Goal: Transaction & Acquisition: Book appointment/travel/reservation

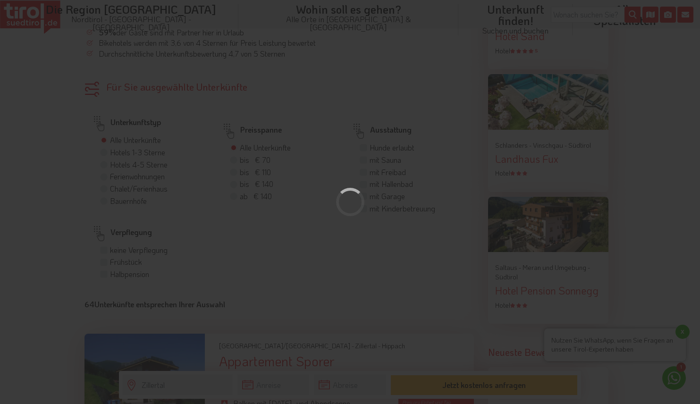
click at [347, 139] on div at bounding box center [350, 202] width 700 height 404
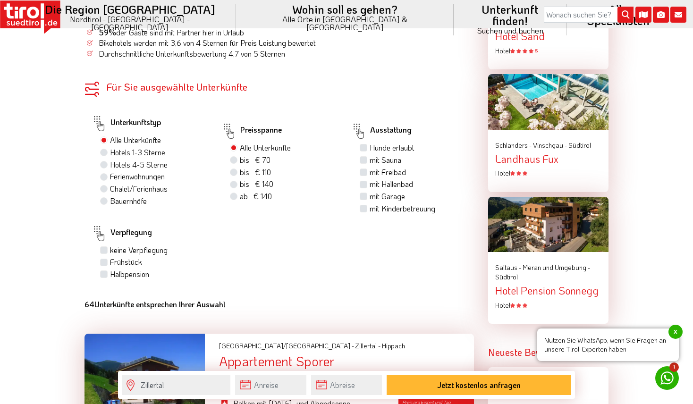
click at [677, 333] on span "x" at bounding box center [675, 332] width 14 height 14
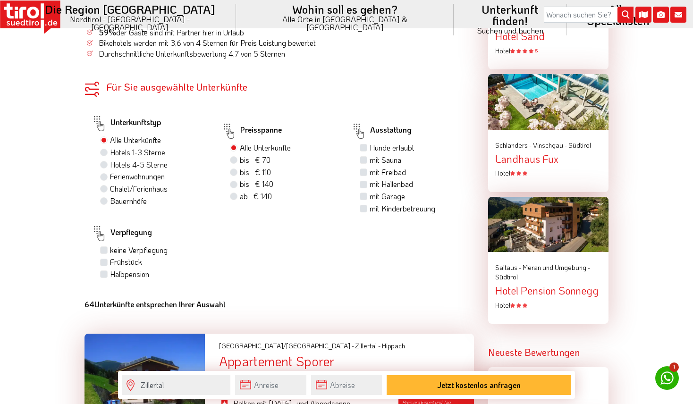
click at [110, 159] on label "Hotels 4-5 Sterne" at bounding box center [139, 164] width 58 height 10
click at [102, 161] on input "Hotels 4-5 Sterne" at bounding box center [105, 164] width 6 height 6
radio input "true"
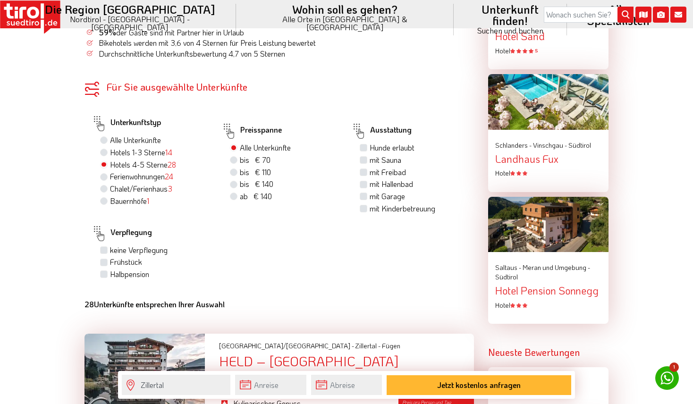
click at [110, 269] on label "Halbpension" at bounding box center [129, 274] width 39 height 10
click at [106, 271] on input "Halbpension" at bounding box center [105, 274] width 6 height 6
checkbox input "true"
click at [369, 155] on label "mit Sauna" at bounding box center [385, 160] width 32 height 10
click at [362, 157] on input "mit Sauna" at bounding box center [364, 160] width 6 height 6
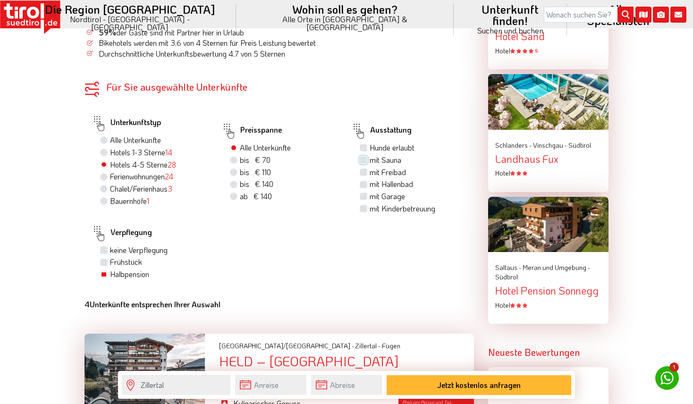
checkbox input "true"
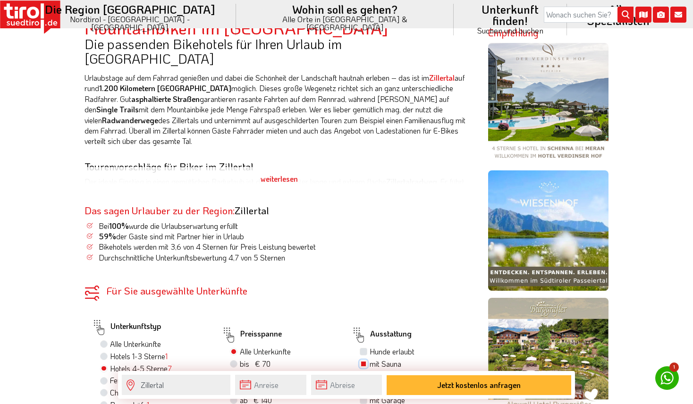
scroll to position [519, 0]
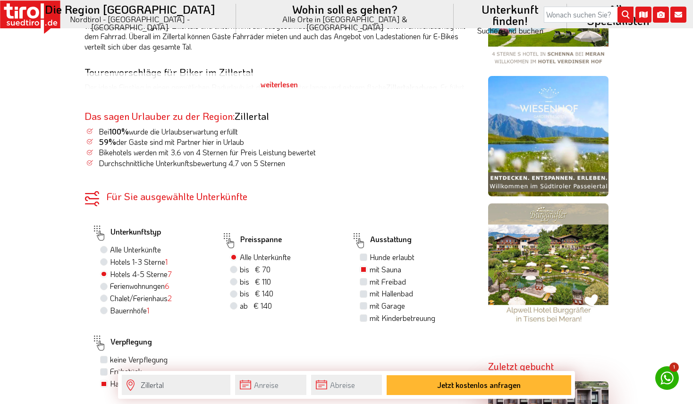
click at [281, 73] on div "weiterlesen" at bounding box center [278, 85] width 389 height 24
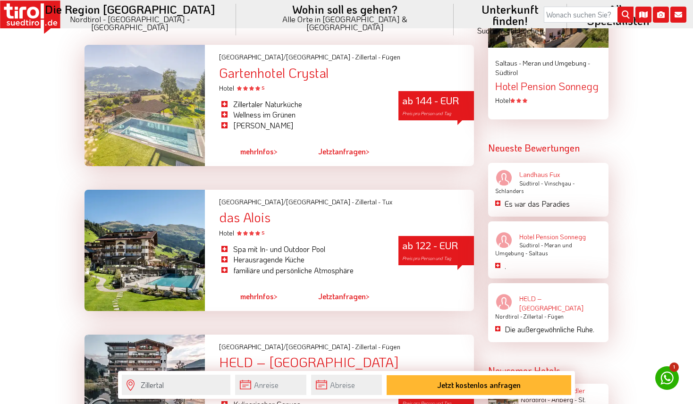
scroll to position [1132, 0]
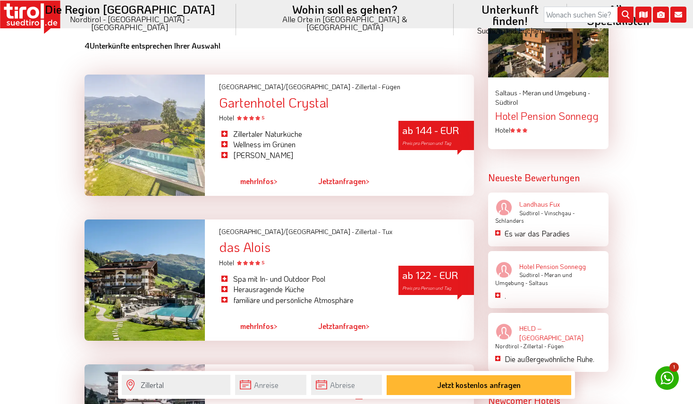
drag, startPoint x: 299, startPoint y: 88, endPoint x: 256, endPoint y: 85, distance: 42.6
click at [256, 95] on div "Gartenhotel Crystal" at bounding box center [346, 102] width 255 height 15
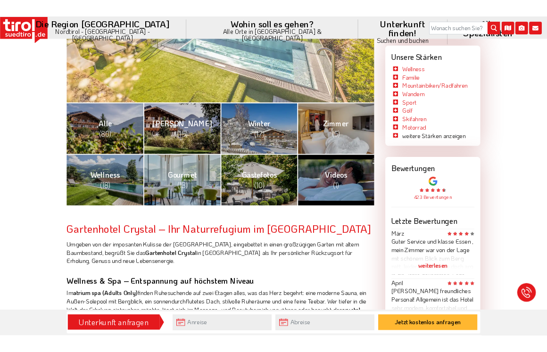
scroll to position [330, 0]
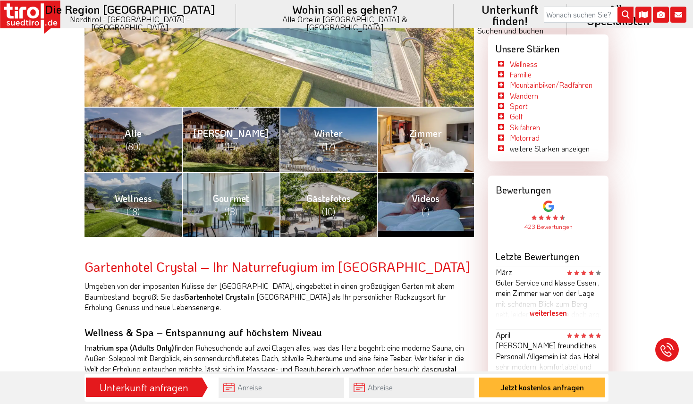
click at [426, 147] on span "(5)" at bounding box center [425, 146] width 10 height 12
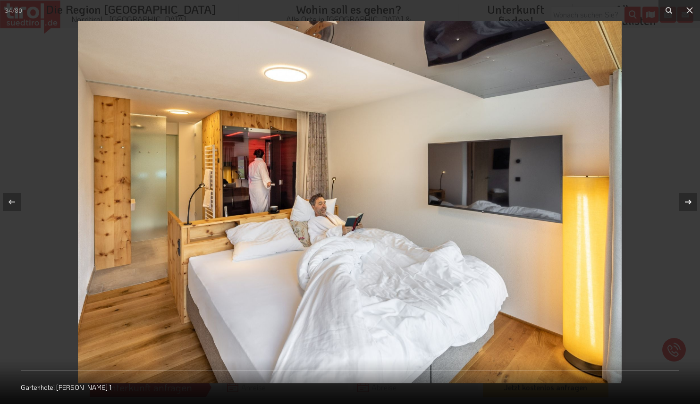
click at [687, 200] on icon at bounding box center [687, 201] width 11 height 11
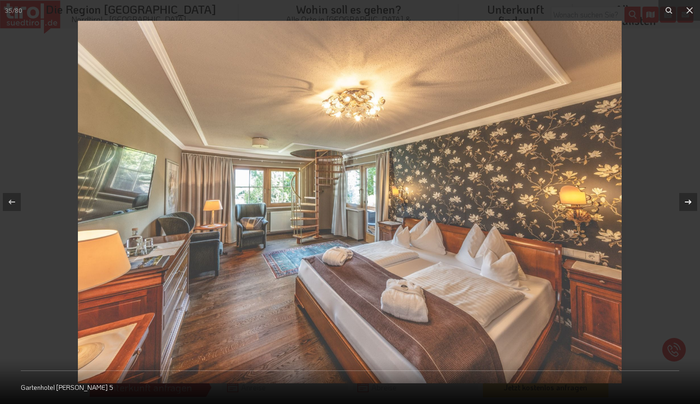
click at [687, 200] on icon at bounding box center [687, 201] width 11 height 11
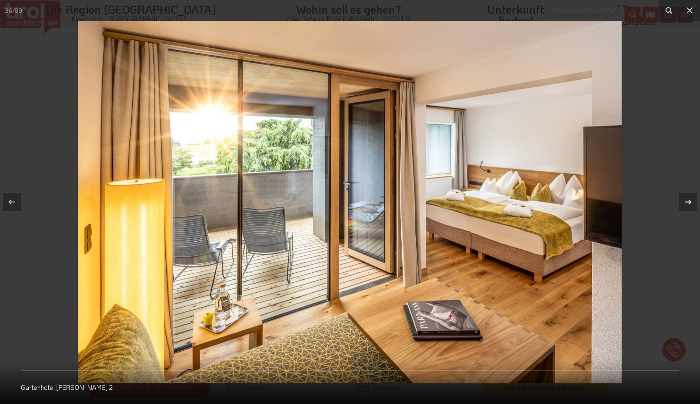
click at [687, 200] on icon at bounding box center [687, 201] width 11 height 11
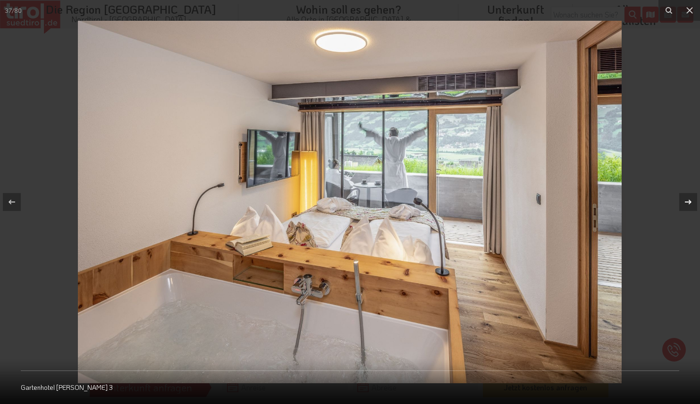
click at [687, 200] on icon at bounding box center [687, 201] width 11 height 11
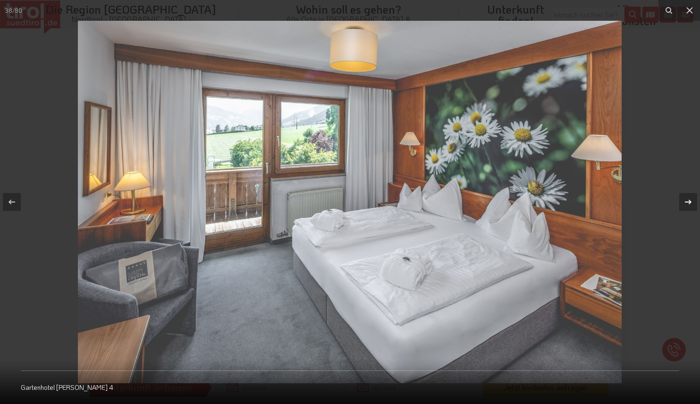
click at [687, 200] on icon at bounding box center [687, 201] width 11 height 11
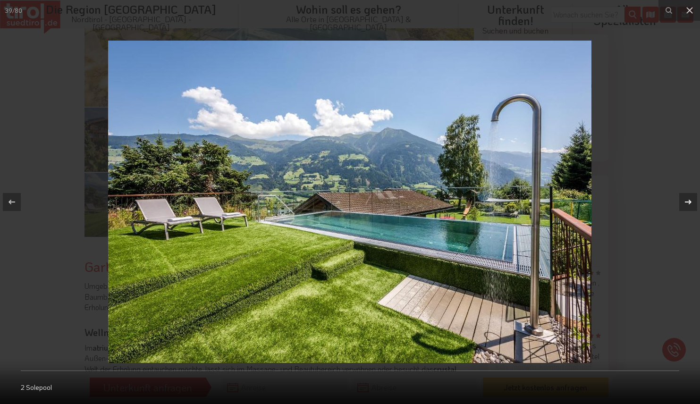
click at [687, 200] on icon at bounding box center [687, 201] width 11 height 11
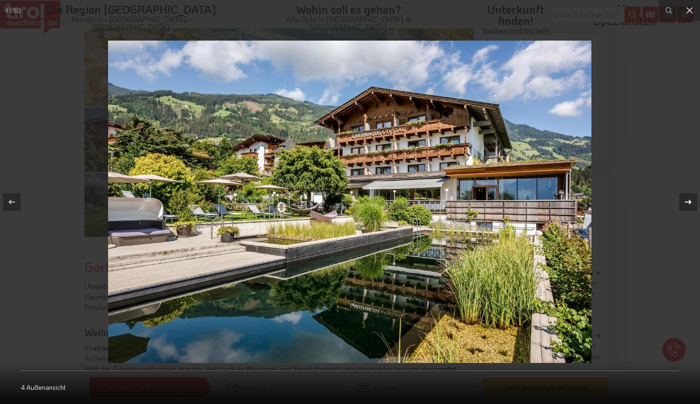
click at [687, 200] on icon at bounding box center [687, 201] width 11 height 11
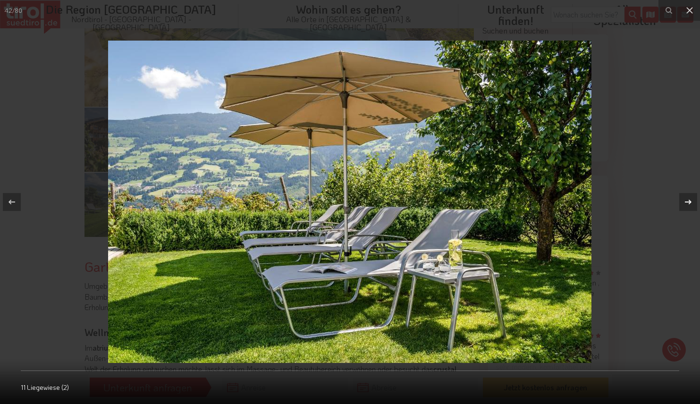
click at [687, 200] on icon at bounding box center [687, 201] width 11 height 11
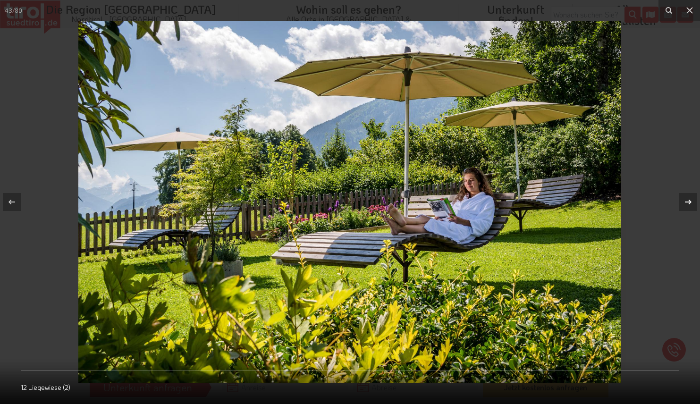
click at [687, 200] on icon at bounding box center [687, 201] width 11 height 11
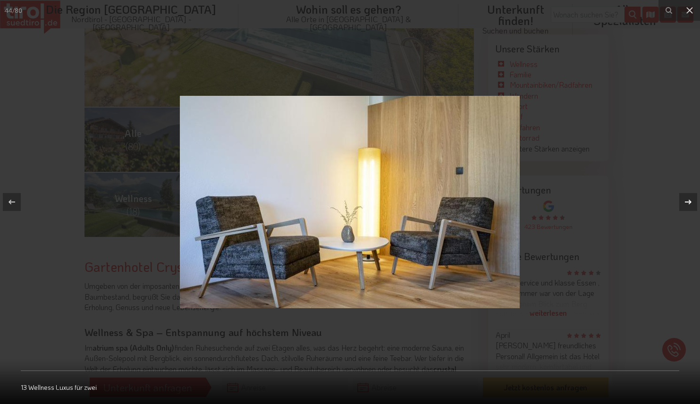
click at [687, 200] on icon at bounding box center [687, 201] width 11 height 11
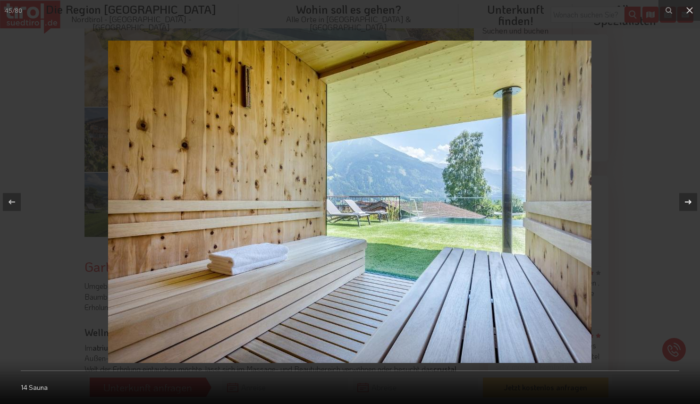
click at [687, 200] on icon at bounding box center [687, 201] width 11 height 11
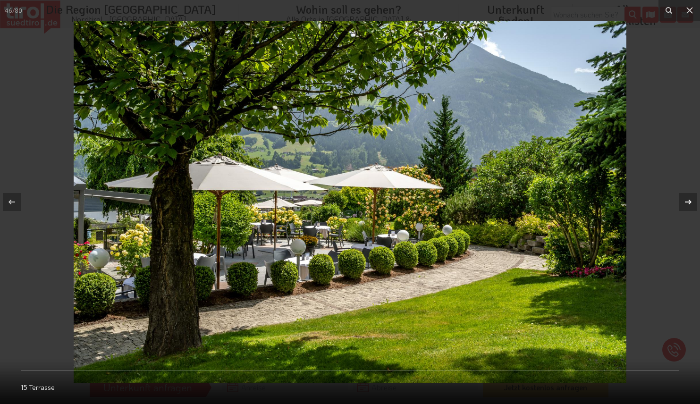
click at [687, 200] on icon at bounding box center [687, 201] width 11 height 11
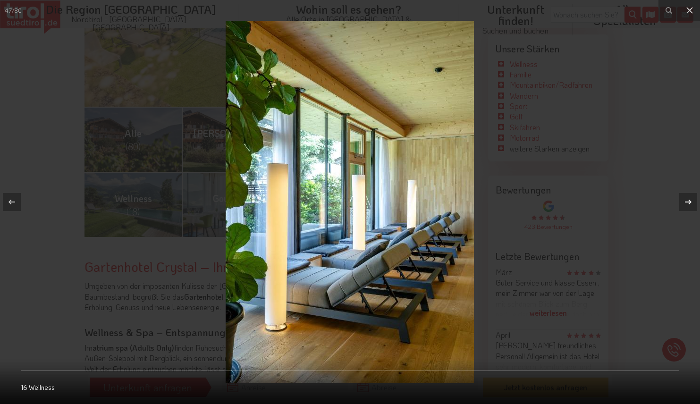
click at [687, 200] on icon at bounding box center [687, 201] width 11 height 11
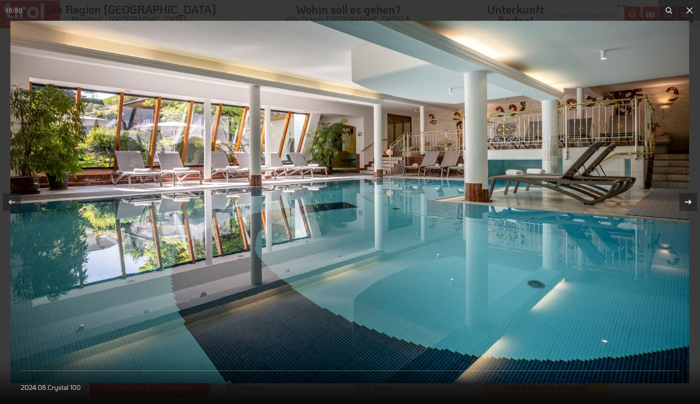
click at [687, 200] on icon at bounding box center [687, 201] width 11 height 11
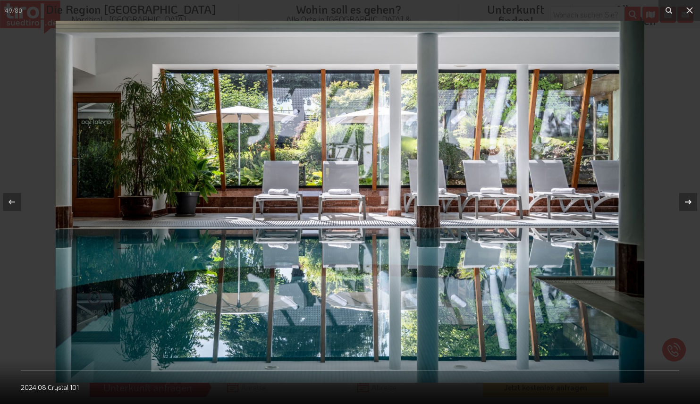
click at [687, 200] on icon at bounding box center [687, 201] width 11 height 11
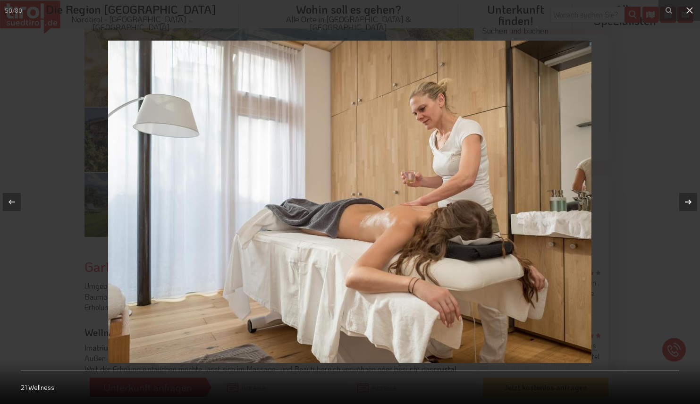
click at [687, 200] on icon at bounding box center [687, 201] width 11 height 11
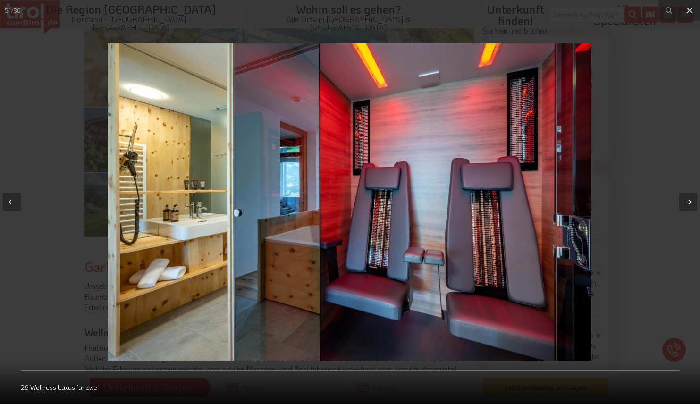
click at [687, 200] on icon at bounding box center [687, 201] width 11 height 11
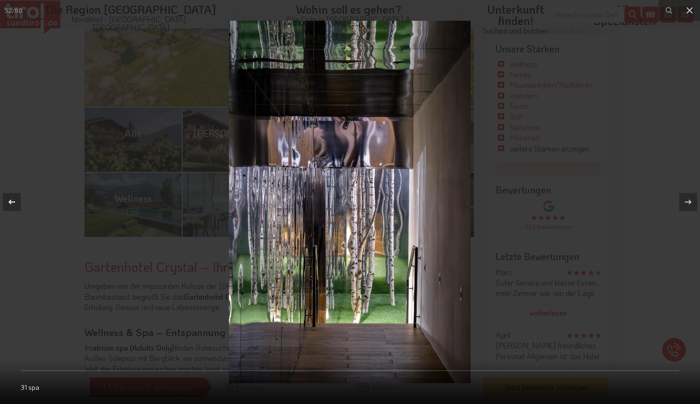
click at [13, 203] on icon at bounding box center [11, 201] width 11 height 11
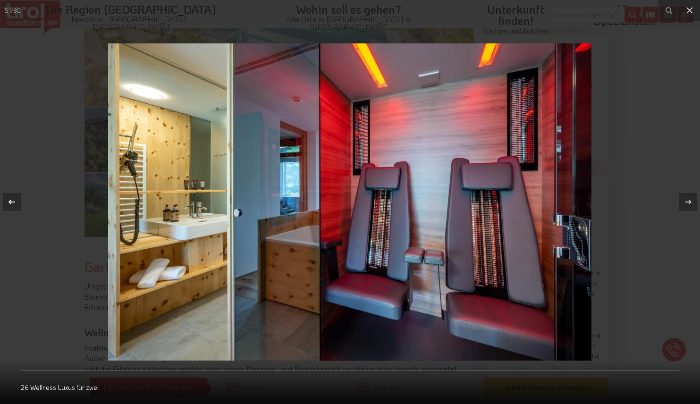
click at [12, 202] on icon at bounding box center [11, 202] width 7 height 5
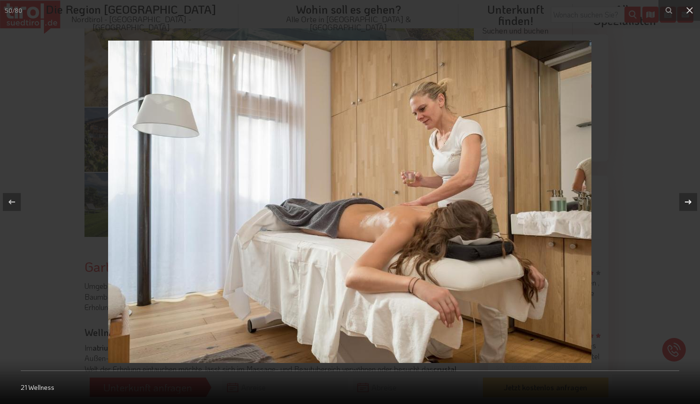
click at [690, 201] on icon at bounding box center [687, 201] width 11 height 11
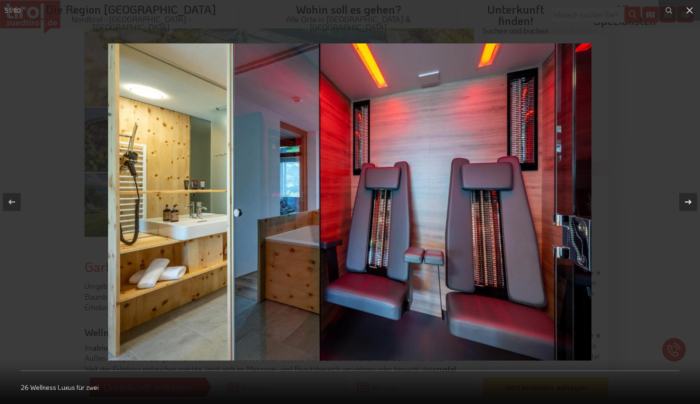
click at [690, 201] on icon at bounding box center [687, 201] width 11 height 11
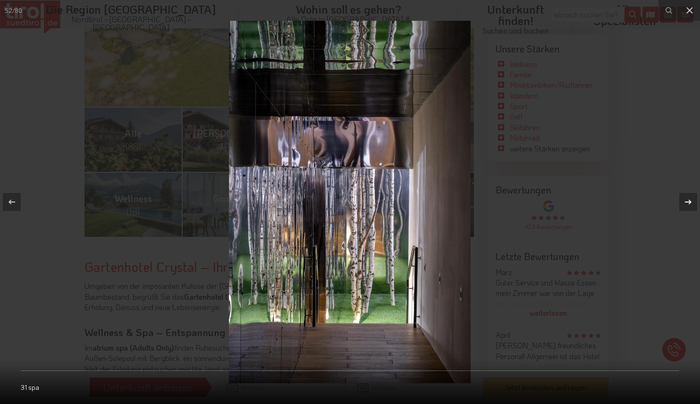
click at [690, 201] on icon at bounding box center [688, 202] width 7 height 5
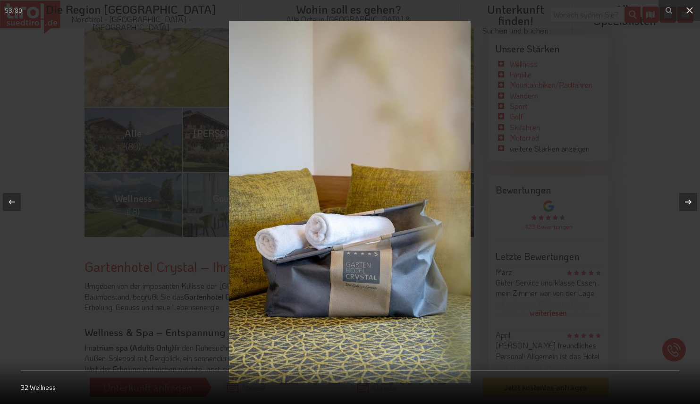
click at [690, 201] on icon at bounding box center [688, 202] width 7 height 5
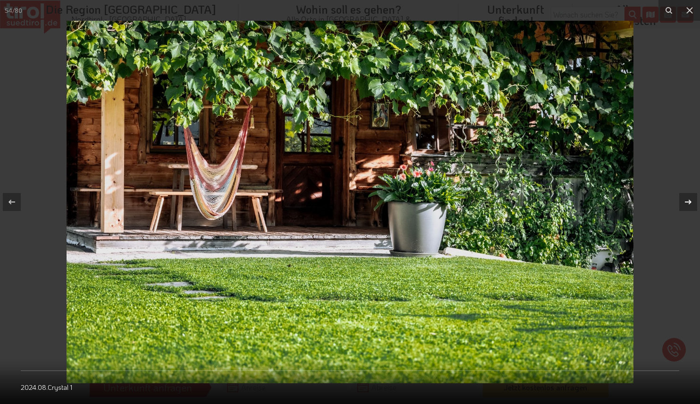
click at [690, 201] on icon at bounding box center [688, 202] width 7 height 5
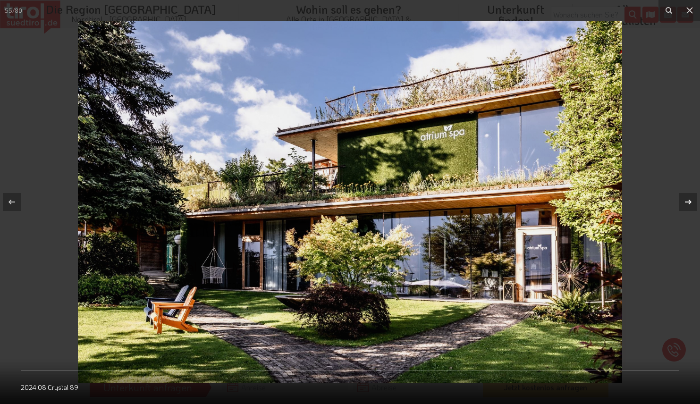
click at [690, 201] on icon at bounding box center [688, 202] width 7 height 5
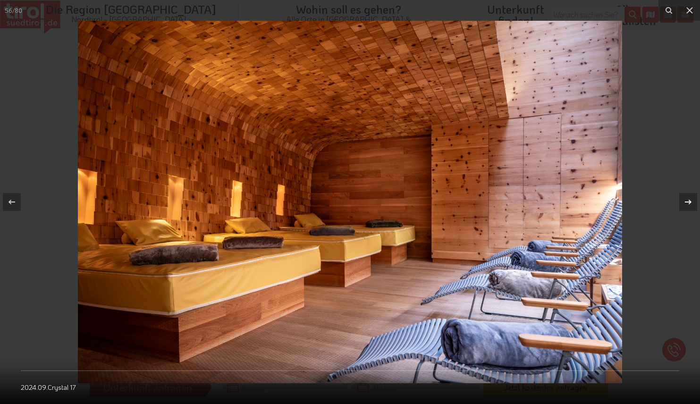
click at [690, 201] on icon at bounding box center [688, 202] width 7 height 5
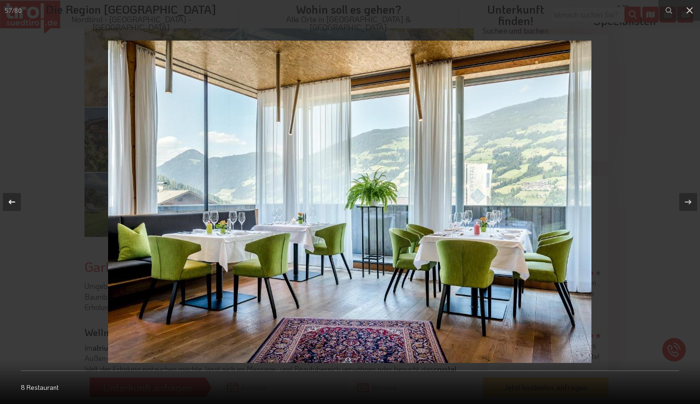
click at [14, 204] on icon at bounding box center [11, 201] width 11 height 11
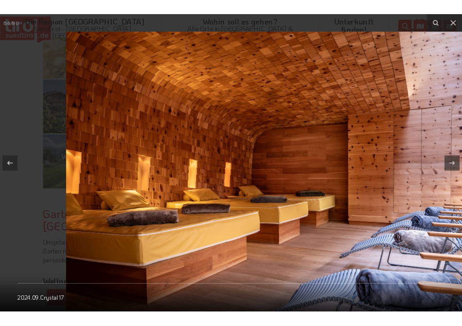
scroll to position [363, 0]
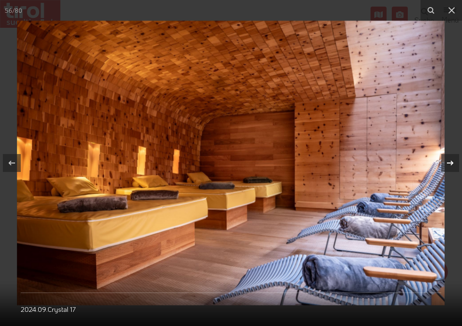
click at [452, 162] on icon at bounding box center [450, 163] width 11 height 11
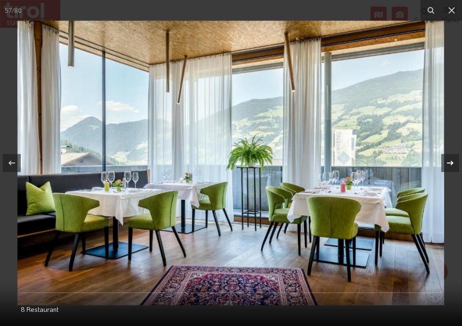
click at [453, 162] on icon at bounding box center [450, 163] width 11 height 11
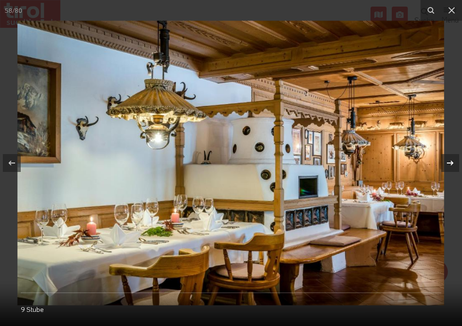
click at [453, 162] on icon at bounding box center [450, 163] width 11 height 11
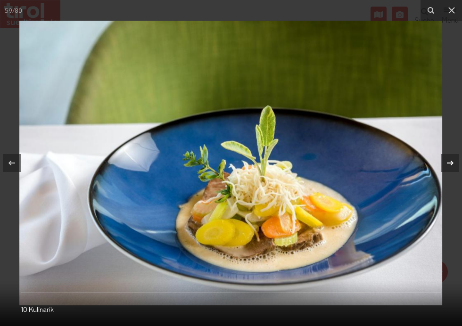
click at [454, 162] on icon at bounding box center [450, 163] width 11 height 11
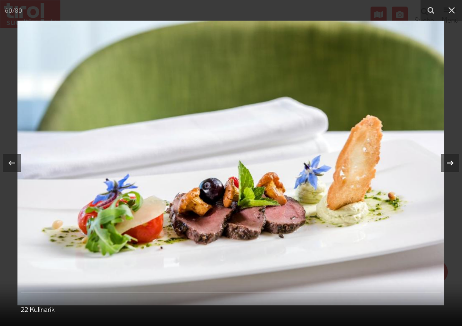
click at [455, 162] on icon at bounding box center [450, 163] width 11 height 11
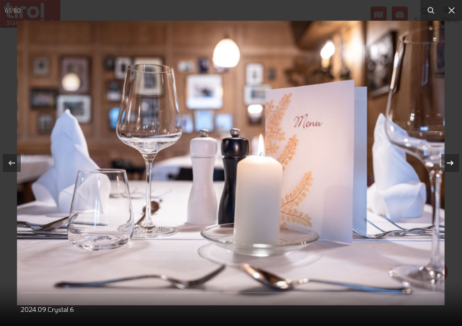
click at [450, 162] on icon at bounding box center [450, 163] width 11 height 11
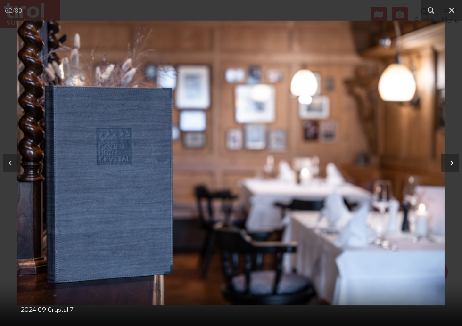
click at [448, 162] on icon at bounding box center [450, 163] width 11 height 11
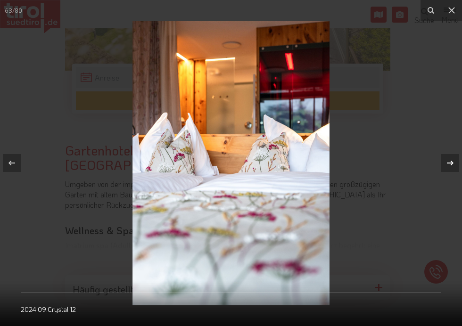
click at [448, 162] on icon at bounding box center [450, 163] width 11 height 11
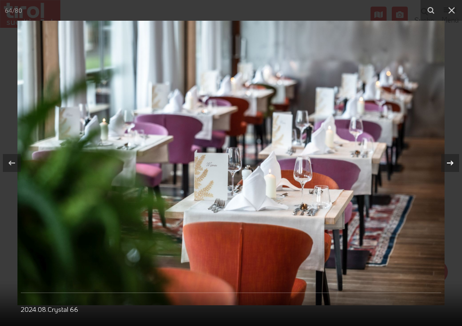
click at [448, 162] on icon at bounding box center [450, 163] width 11 height 11
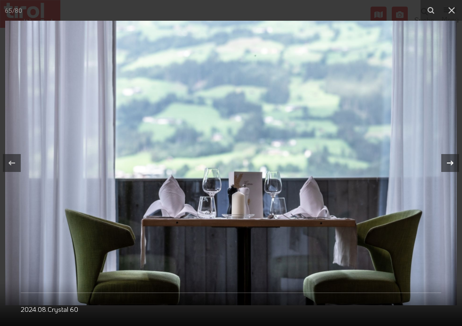
click at [448, 162] on icon at bounding box center [450, 163] width 11 height 11
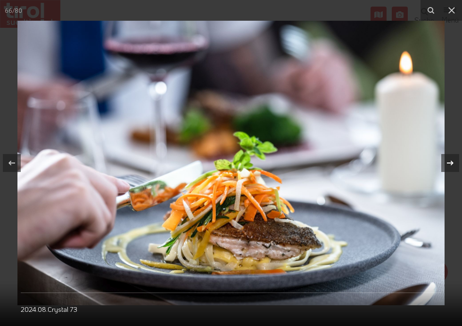
click at [448, 162] on icon at bounding box center [450, 163] width 11 height 11
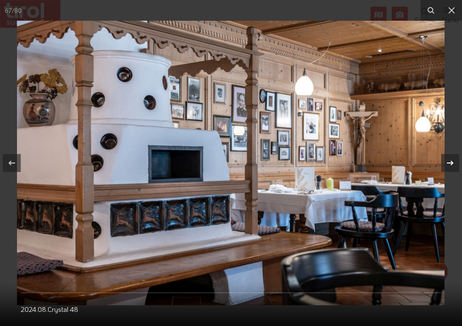
click at [448, 162] on icon at bounding box center [450, 163] width 11 height 11
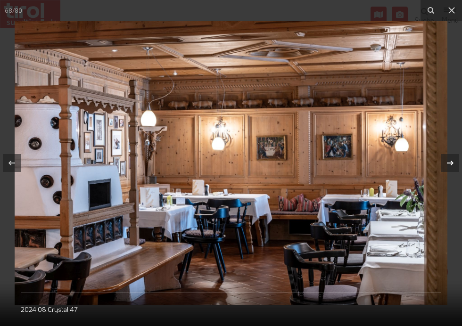
click at [448, 163] on icon at bounding box center [450, 163] width 7 height 5
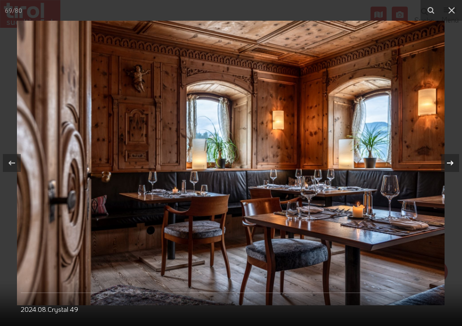
click at [447, 163] on icon at bounding box center [450, 163] width 7 height 5
click at [448, 163] on icon at bounding box center [450, 163] width 7 height 5
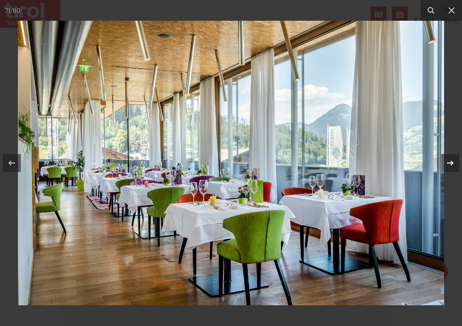
click at [448, 163] on icon at bounding box center [450, 163] width 7 height 5
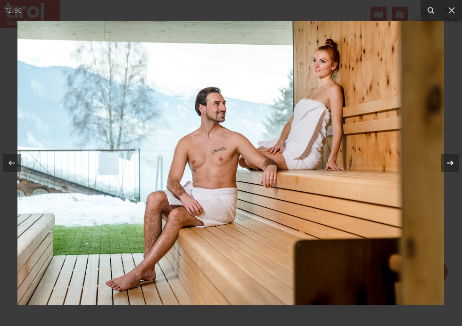
click at [448, 163] on icon at bounding box center [450, 163] width 7 height 5
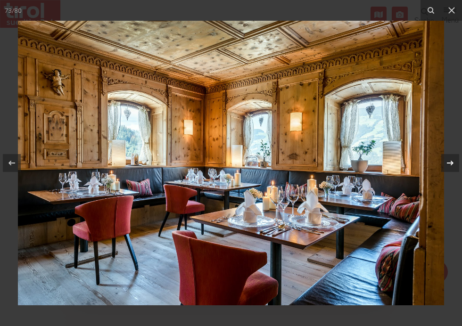
click at [448, 163] on icon at bounding box center [450, 163] width 7 height 5
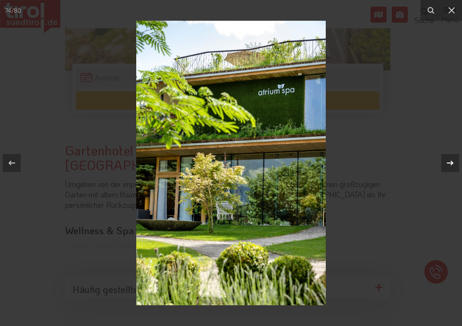
click at [448, 163] on icon at bounding box center [450, 163] width 7 height 5
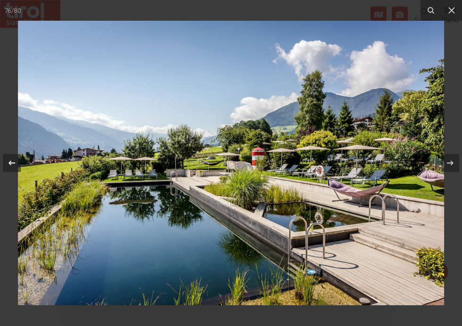
click at [13, 160] on icon at bounding box center [11, 163] width 11 height 11
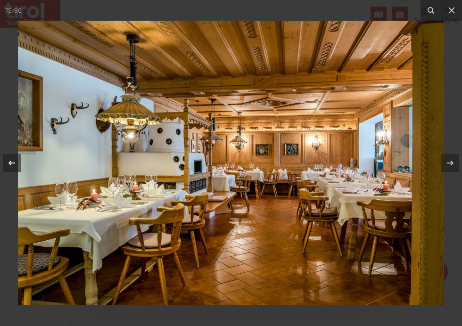
click at [12, 160] on icon at bounding box center [11, 163] width 11 height 11
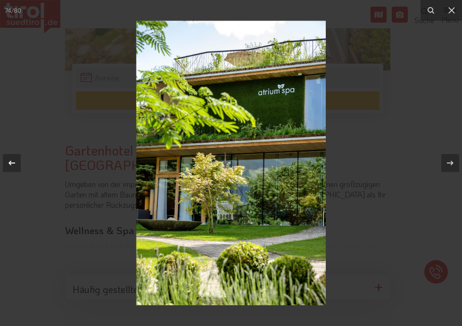
click at [12, 160] on icon at bounding box center [11, 163] width 11 height 11
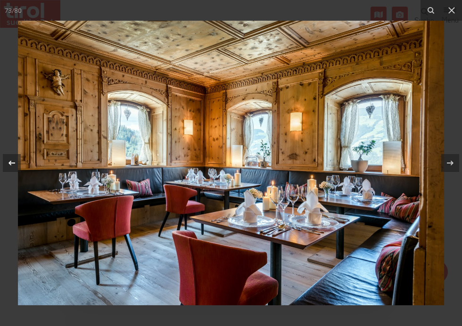
click at [12, 160] on icon at bounding box center [11, 163] width 11 height 11
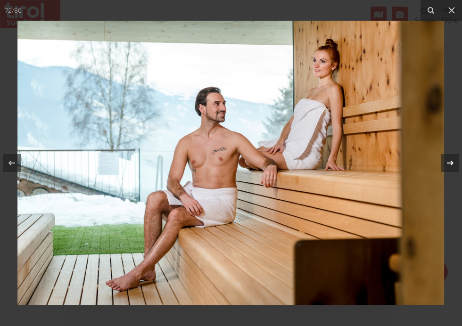
click at [452, 164] on icon at bounding box center [450, 163] width 7 height 5
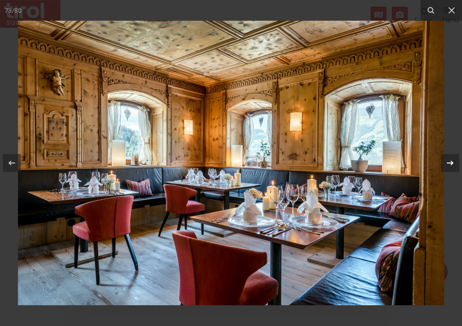
click at [452, 164] on icon at bounding box center [450, 163] width 7 height 5
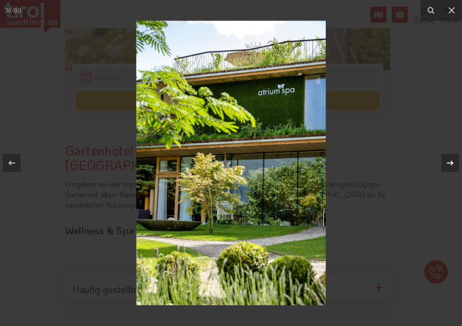
click at [454, 163] on icon at bounding box center [450, 163] width 7 height 5
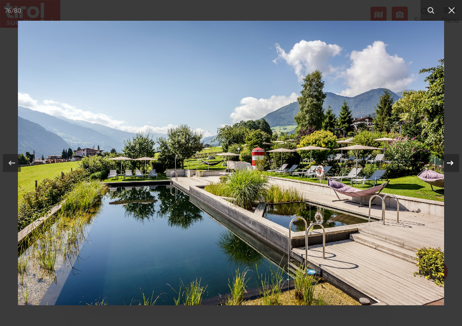
click at [454, 163] on icon at bounding box center [450, 163] width 7 height 5
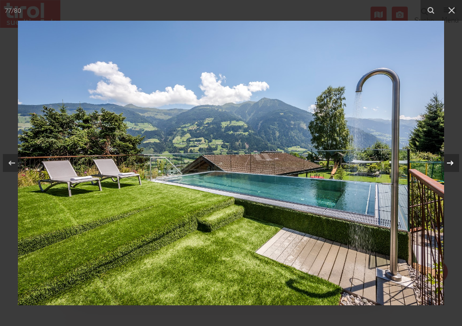
click at [454, 163] on icon at bounding box center [450, 163] width 7 height 5
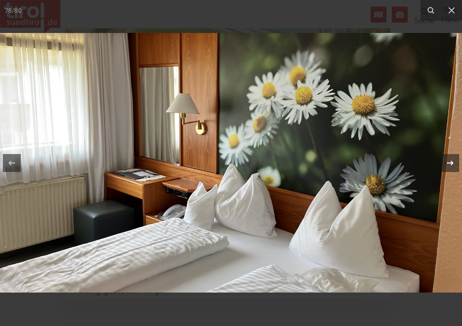
click at [454, 163] on icon at bounding box center [450, 163] width 7 height 5
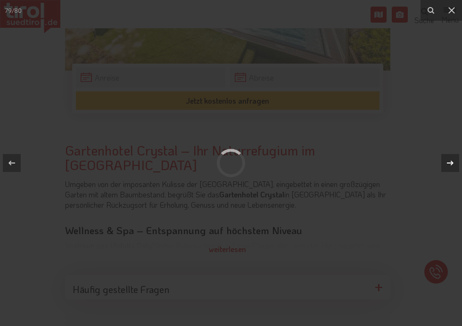
click at [454, 163] on icon at bounding box center [450, 163] width 7 height 5
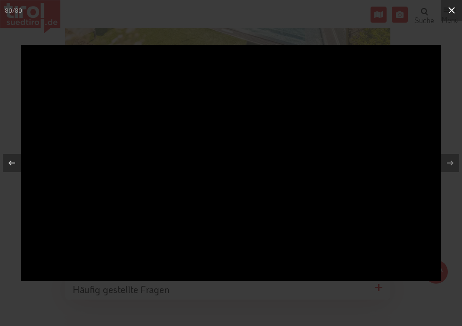
click at [449, 14] on icon at bounding box center [451, 10] width 11 height 11
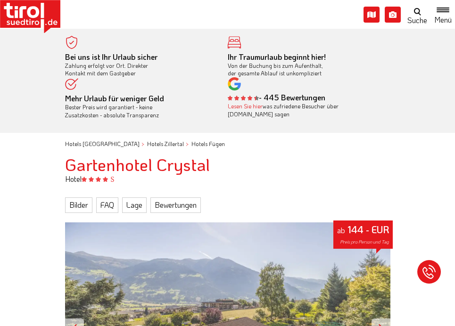
click at [132, 209] on link "Lage" at bounding box center [134, 205] width 25 height 15
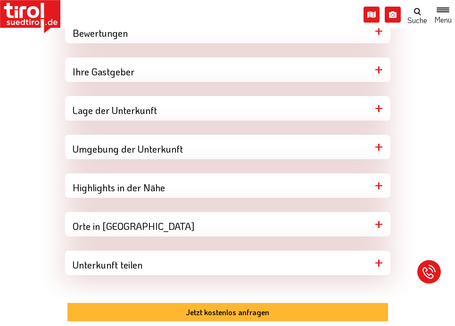
scroll to position [854, 0]
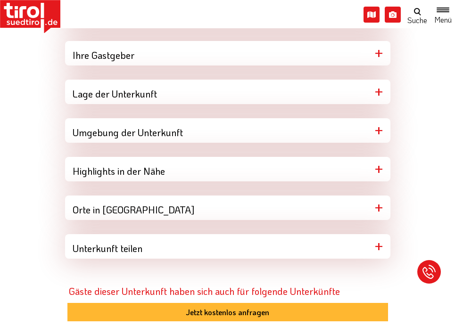
click at [146, 95] on div "Lage der Unterkunft" at bounding box center [228, 92] width 326 height 25
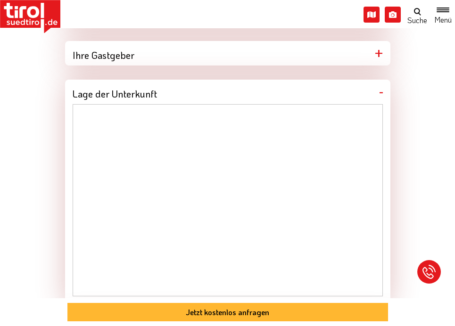
click at [33, 151] on div "Hotels Nordtirol Hotels Zillertal Hotels Fügen Gartenhotel Crystal Hotel Bilder…" at bounding box center [227, 94] width 455 height 1566
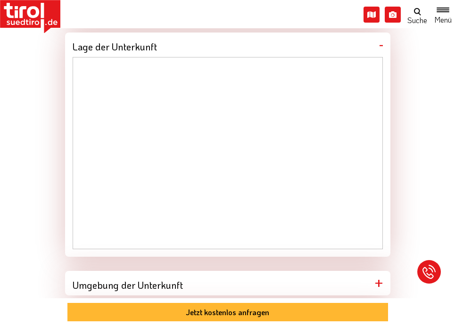
click at [381, 49] on div "Lage der Unterkunft" at bounding box center [228, 45] width 326 height 25
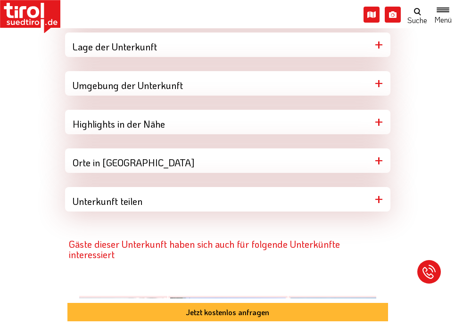
click at [273, 206] on div "Unterkunft teilen" at bounding box center [228, 199] width 326 height 25
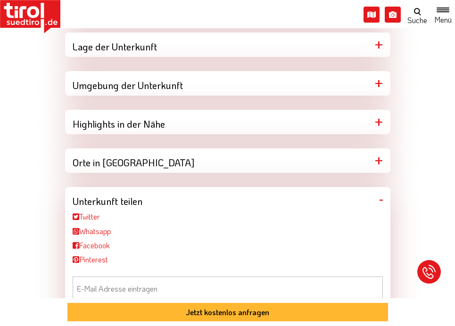
click at [278, 204] on div "Unterkunft teilen" at bounding box center [228, 199] width 326 height 25
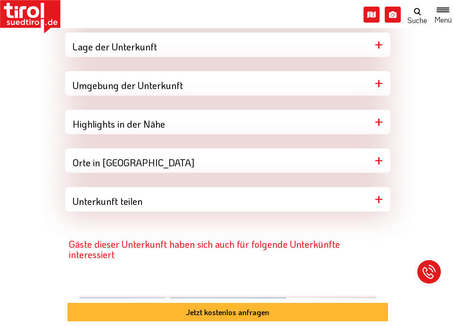
click at [165, 164] on div "Orte in [GEOGRAPHIC_DATA]" at bounding box center [228, 161] width 326 height 25
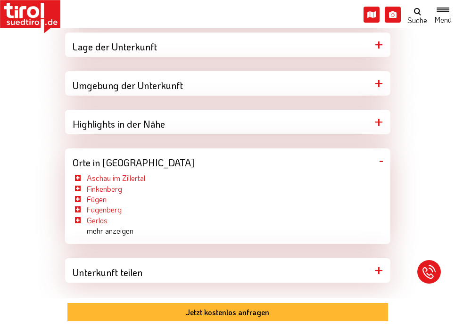
click at [169, 161] on div "Orte in [GEOGRAPHIC_DATA]" at bounding box center [228, 161] width 326 height 25
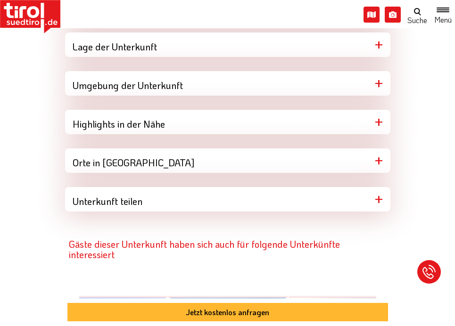
click at [181, 87] on div "Umgebung der Unterkunft" at bounding box center [228, 83] width 326 height 25
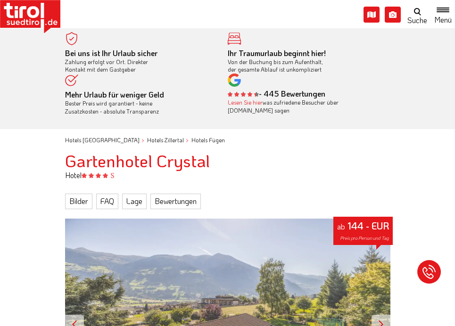
scroll to position [0, 0]
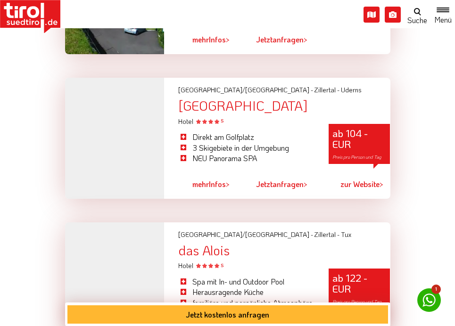
scroll to position [1182, 0]
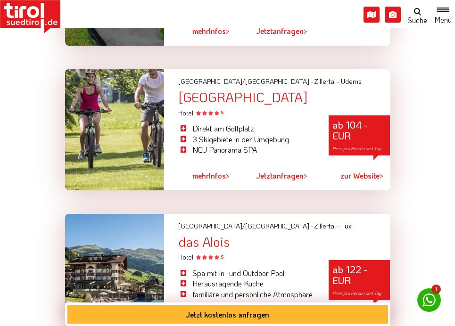
click at [227, 90] on div "[GEOGRAPHIC_DATA]" at bounding box center [284, 97] width 212 height 15
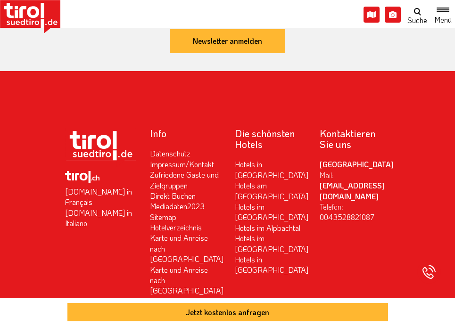
scroll to position [1680, 0]
